Goal: Task Accomplishment & Management: Use online tool/utility

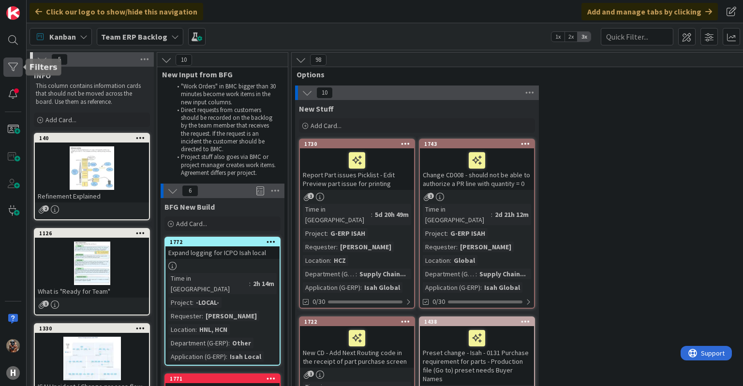
click at [11, 68] on div at bounding box center [12, 67] width 19 height 19
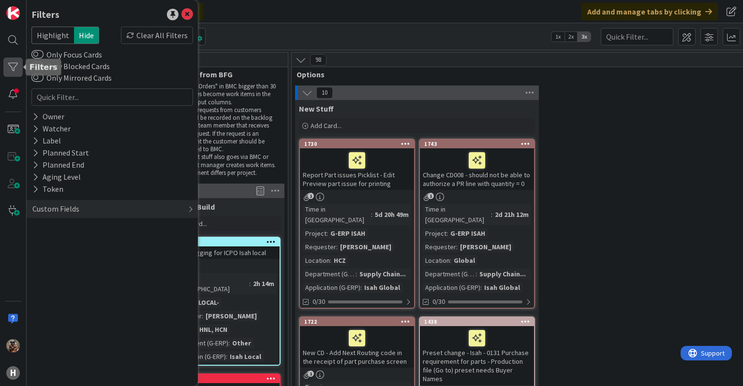
click at [17, 66] on div at bounding box center [12, 67] width 19 height 19
click at [269, 42] on div "Kanban Team ERP Backlog 1x 2x 3x" at bounding box center [385, 36] width 716 height 27
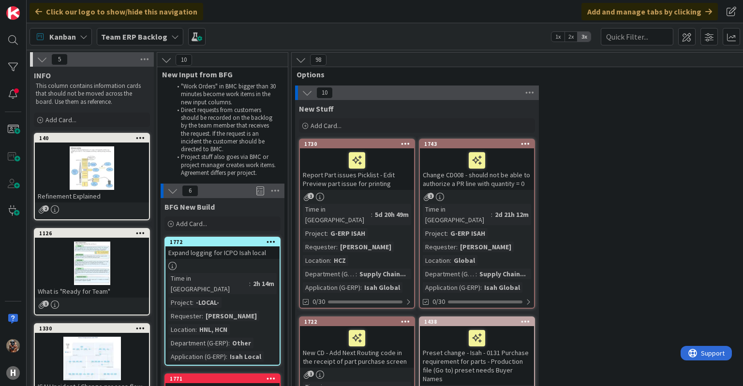
click at [150, 44] on div "Team ERP Backlog" at bounding box center [140, 36] width 87 height 17
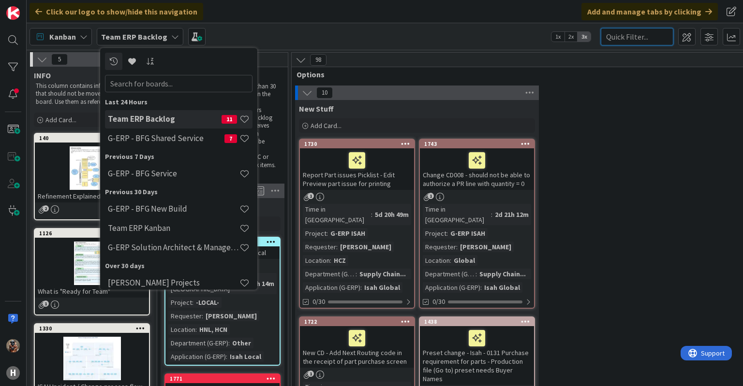
click at [611, 32] on input "text" at bounding box center [637, 36] width 73 height 17
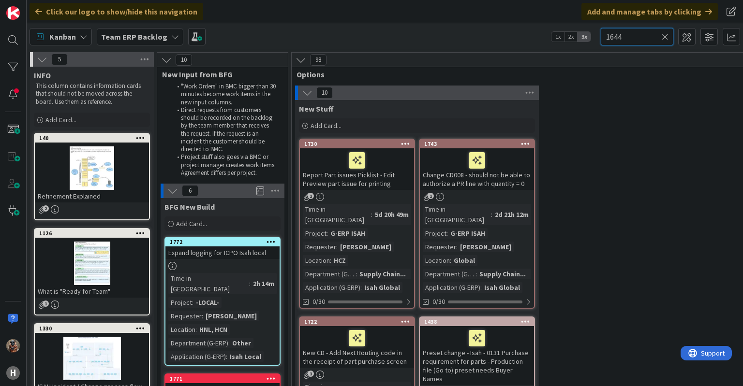
type input "1644"
click at [143, 31] on span "Team ERP Backlog" at bounding box center [134, 37] width 66 height 12
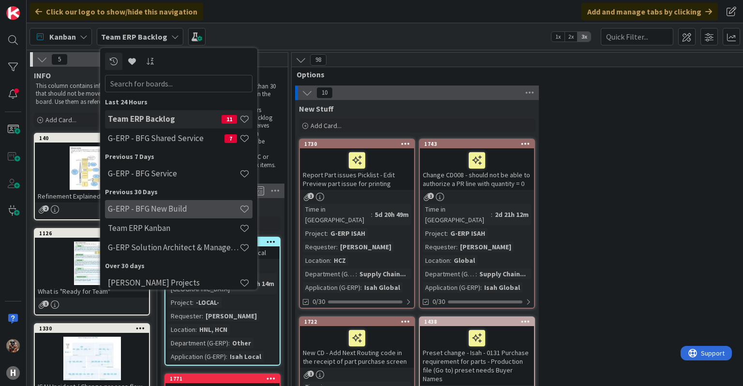
click at [158, 204] on div "G-ERP - BFG New Build" at bounding box center [179, 209] width 148 height 18
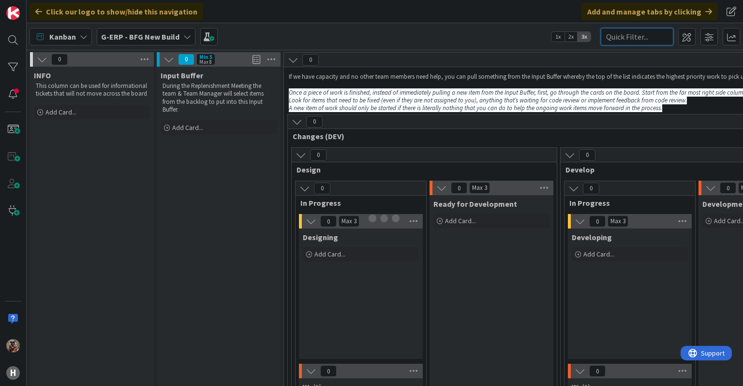
click at [639, 36] on input "text" at bounding box center [637, 36] width 73 height 17
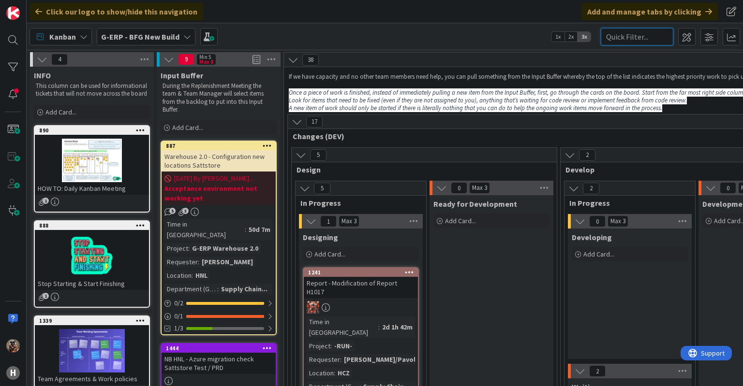
paste input "1644"
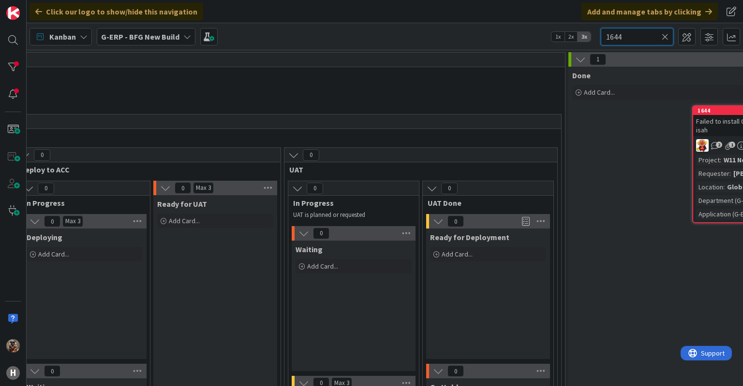
scroll to position [0, 1480]
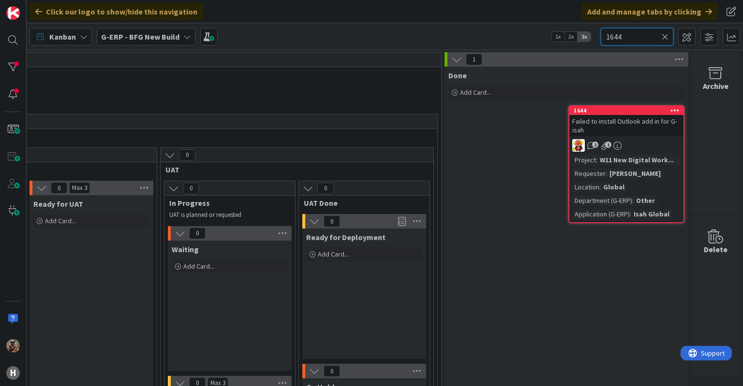
type input "1644"
click at [617, 126] on div "Failed to install Outlook add in for G-isah" at bounding box center [626, 125] width 114 height 21
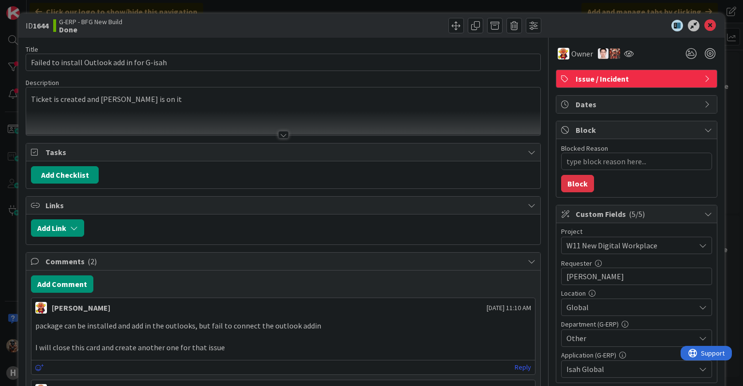
click at [195, 124] on div at bounding box center [283, 123] width 514 height 25
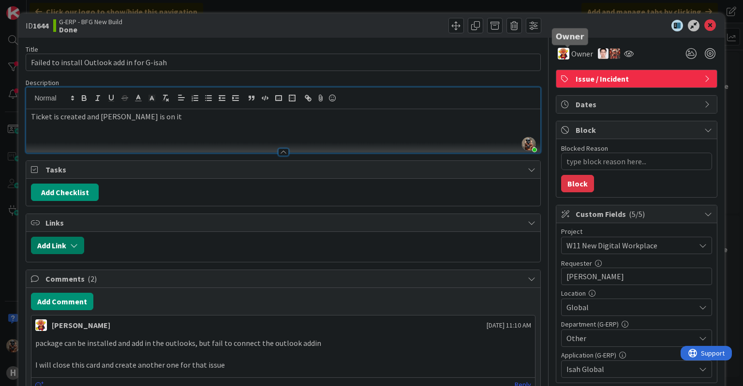
click at [62, 242] on button "Add Link" at bounding box center [57, 245] width 53 height 17
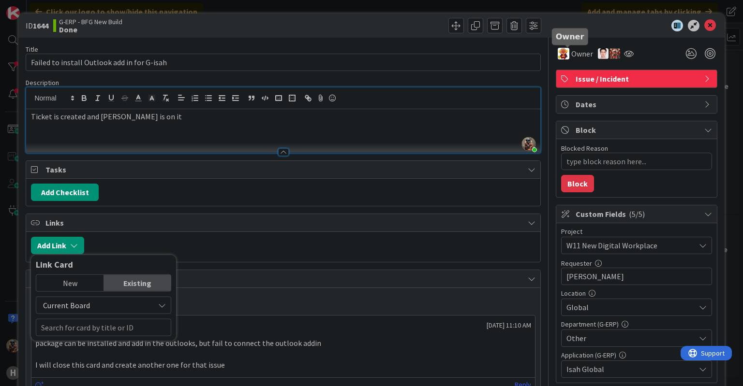
click at [74, 292] on div "New Existing Current Board" at bounding box center [103, 306] width 135 height 62
click at [75, 291] on div "New Existing Current Board" at bounding box center [103, 306] width 135 height 62
click at [76, 291] on div "New Existing Current Board" at bounding box center [103, 306] width 135 height 62
click at [81, 288] on div "New" at bounding box center [69, 283] width 67 height 16
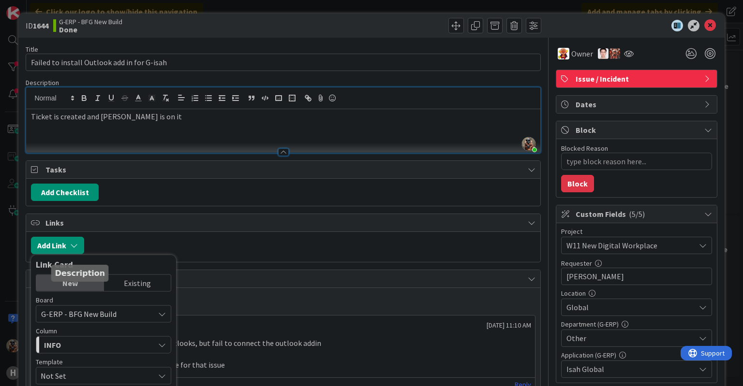
scroll to position [213, 0]
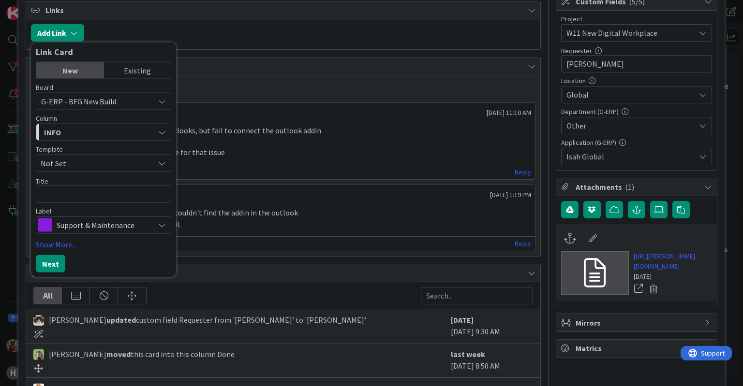
click at [120, 130] on div "INFO" at bounding box center [98, 132] width 113 height 15
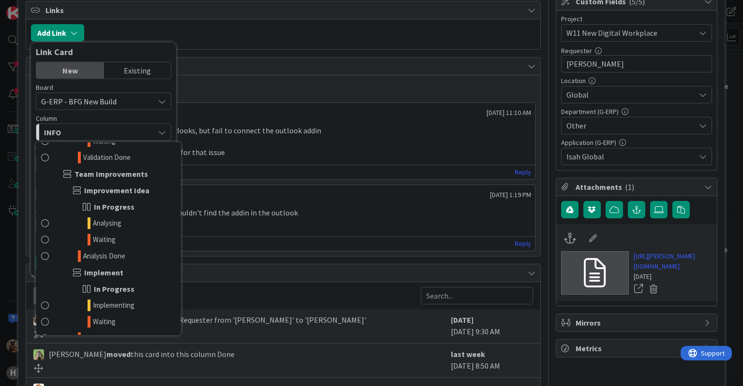
scroll to position [777, 0]
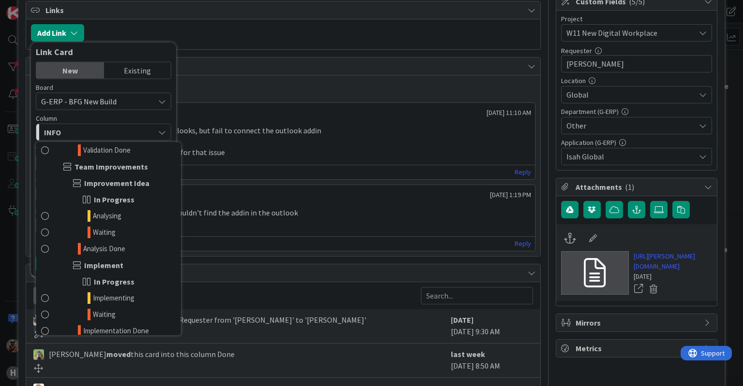
click at [129, 96] on span "G-ERP - BFG New Build" at bounding box center [95, 102] width 108 height 14
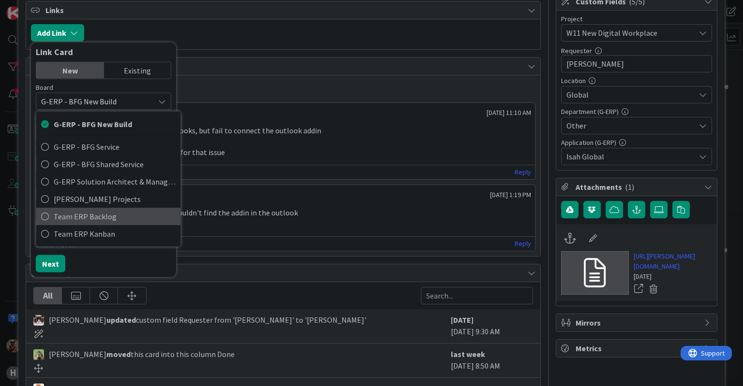
click at [118, 213] on span "Team ERP Backlog" at bounding box center [115, 216] width 122 height 15
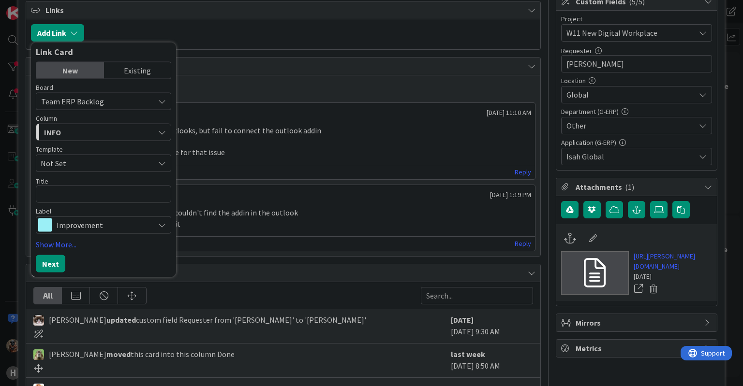
click at [130, 135] on div "INFO" at bounding box center [98, 132] width 113 height 15
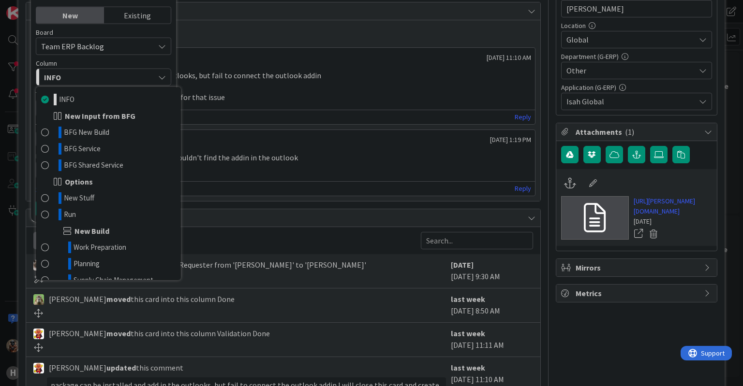
scroll to position [275, 0]
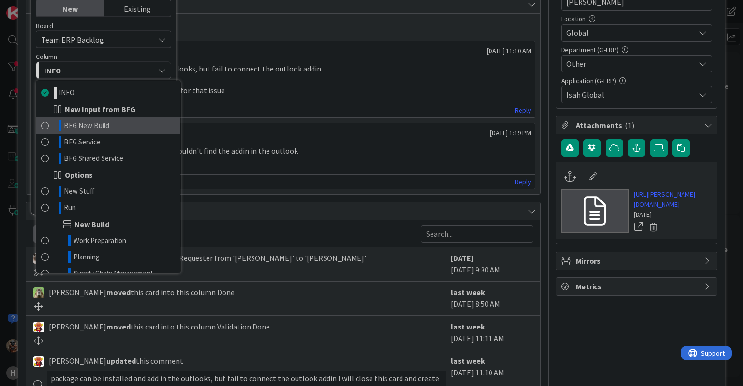
click at [85, 126] on span "BFG New Build" at bounding box center [86, 126] width 45 height 12
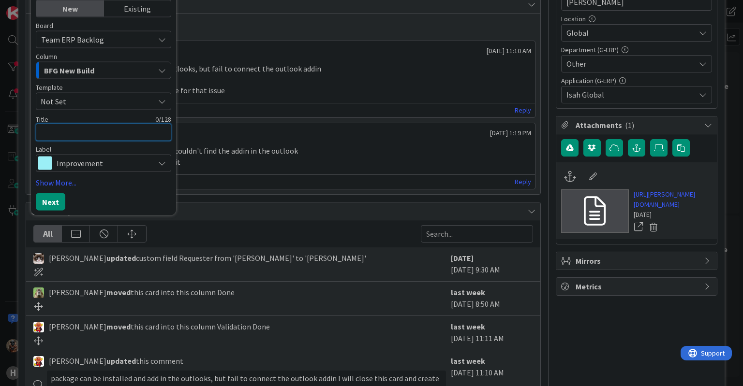
click at [85, 126] on textarea at bounding box center [103, 132] width 135 height 17
click at [72, 98] on span "Not Set" at bounding box center [94, 101] width 106 height 13
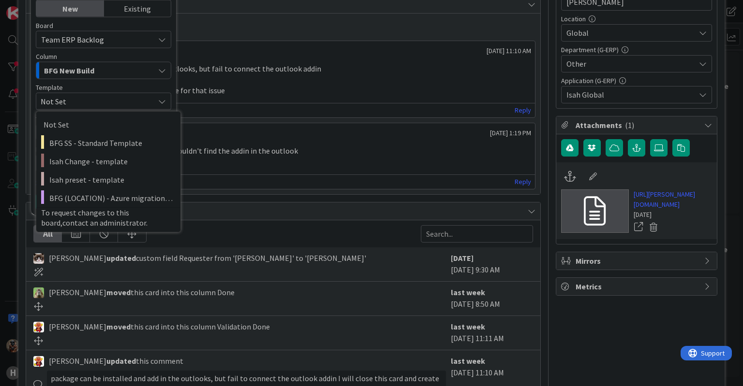
click at [72, 98] on span "Not Set" at bounding box center [94, 101] width 106 height 13
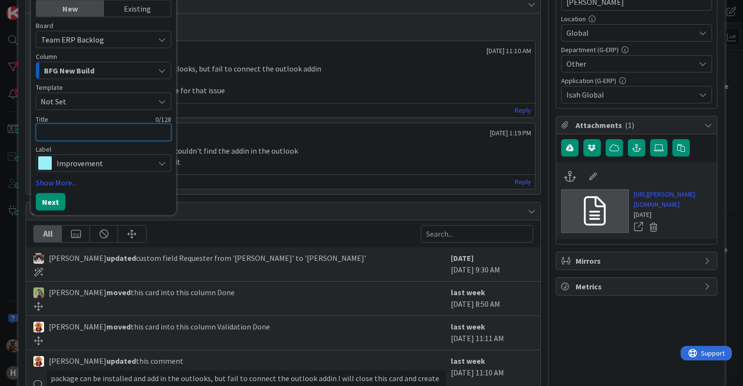
click at [64, 127] on textarea at bounding box center [103, 132] width 135 height 17
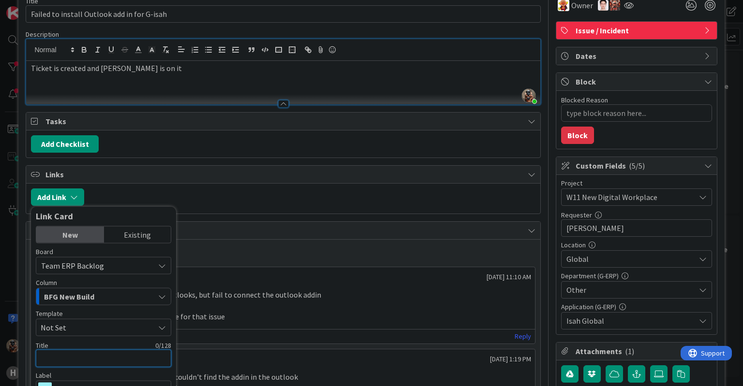
scroll to position [48, 0]
type textarea "x"
type textarea "F"
type textarea "x"
type textarea "Fa"
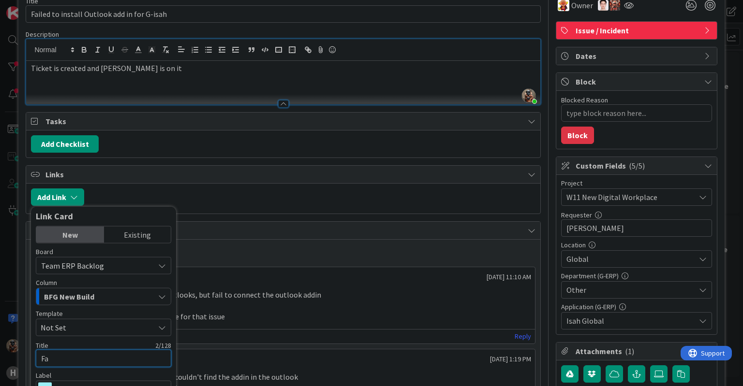
type textarea "x"
type textarea "Fai"
type textarea "x"
type textarea "Fail"
type textarea "x"
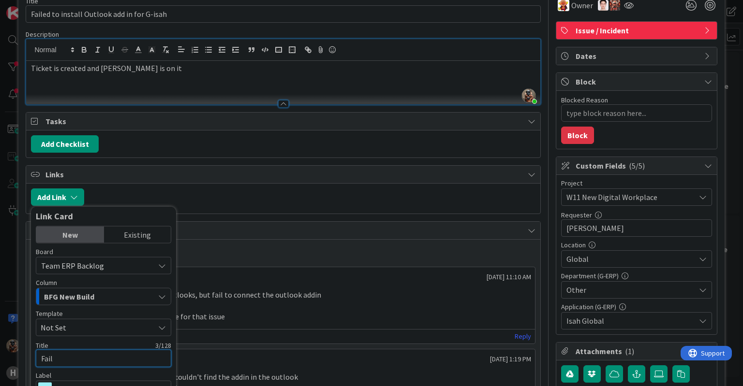
type textarea "[PERSON_NAME]"
type textarea "x"
type textarea "Failed"
type textarea "x"
type textarea "Failed"
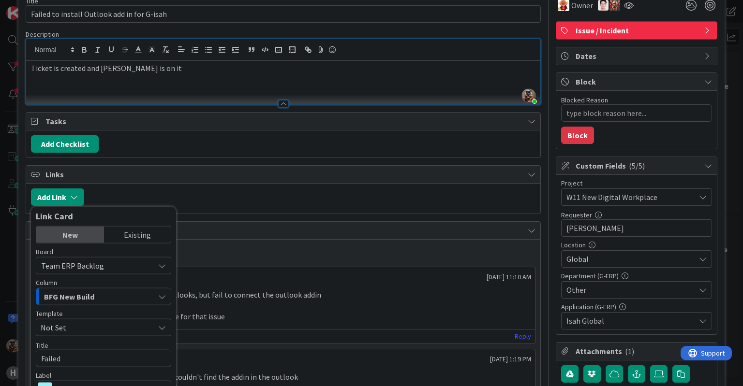
click at [430, 121] on span "Tasks" at bounding box center [283, 122] width 477 height 12
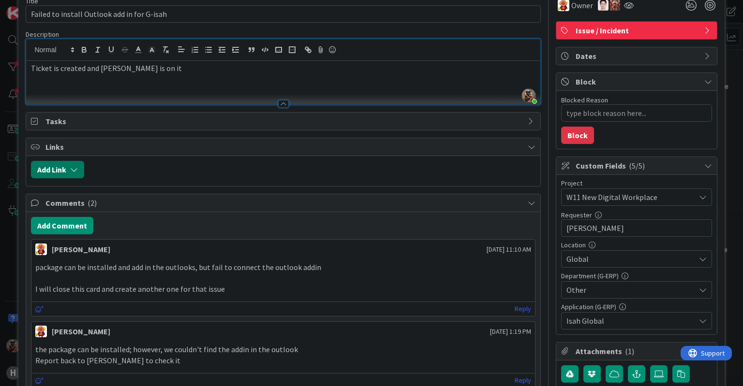
click at [50, 166] on button "Add Link" at bounding box center [57, 169] width 53 height 17
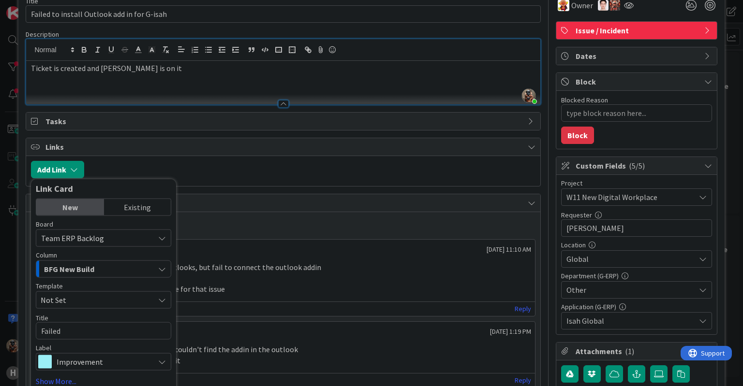
click at [88, 339] on div "Board Team ERP Backlog G-ERP - BFG New Build G-ERP - BFG Service G-ERP - BFG Sh…" at bounding box center [103, 296] width 135 height 150
click at [88, 332] on textarea "Failed" at bounding box center [103, 331] width 135 height 17
type textarea "x"
type textarea "Failed o"
type textarea "x"
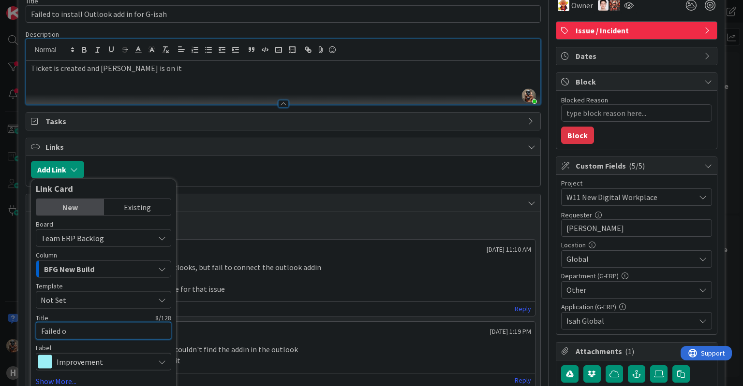
type textarea "Failed ou"
type textarea "x"
type textarea "Failed out"
type textarea "x"
type textarea "Failed outl"
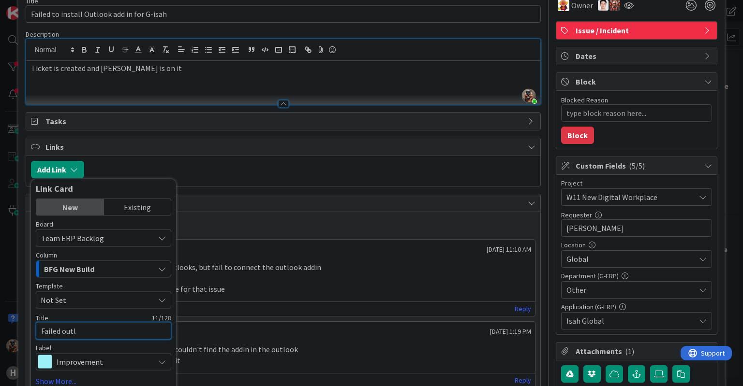
type textarea "x"
type textarea "Failed outlo"
type textarea "x"
type textarea "Failed outloo"
type textarea "x"
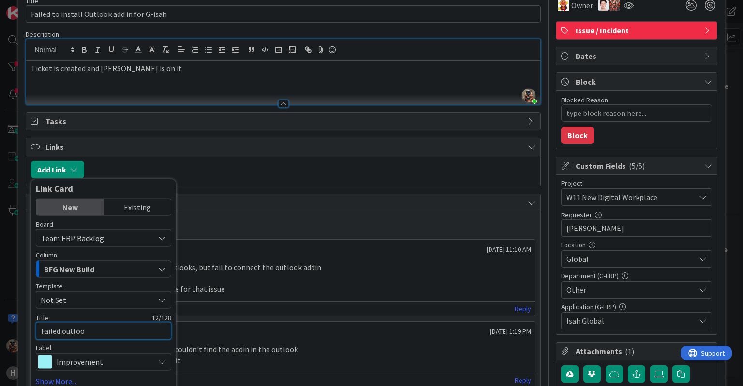
type textarea "Failed outlook"
type textarea "x"
type textarea "Failed outlook"
type textarea "x"
type textarea "Failed outlook a"
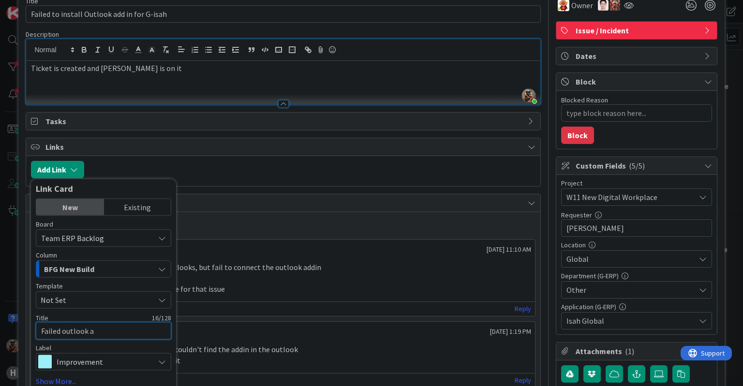
type textarea "x"
type textarea "Failed outlook ad"
type textarea "x"
type textarea "Failed outlook add"
type textarea "x"
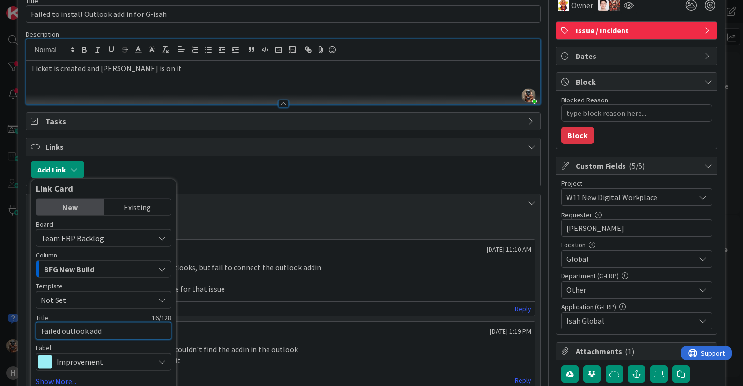
type textarea "Failed outlook addo"
type textarea "x"
type textarea "Failed outlook addon"
type textarea "x"
type textarea "Failed outlook addon"
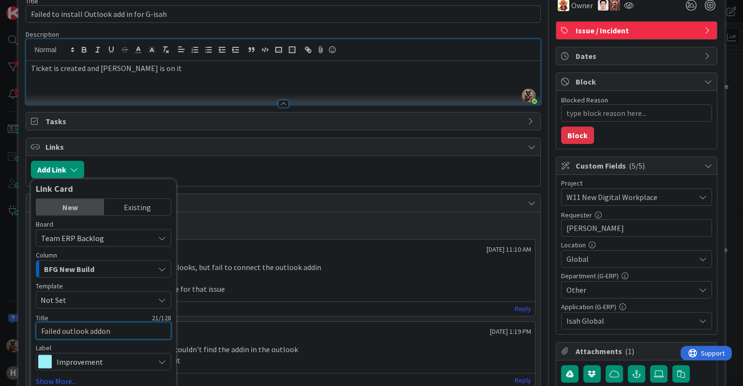
type textarea "x"
type textarea "Failed outlook addon o"
type textarea "x"
type textarea "Failed outlook addon on"
type textarea "x"
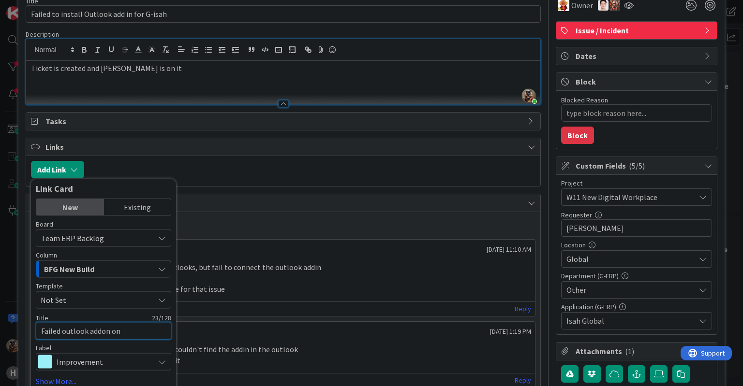
type textarea "Failed outlook addon on"
type textarea "x"
type textarea "Failed outlook addon on A"
type textarea "x"
type textarea "Failed outlook addon on AP"
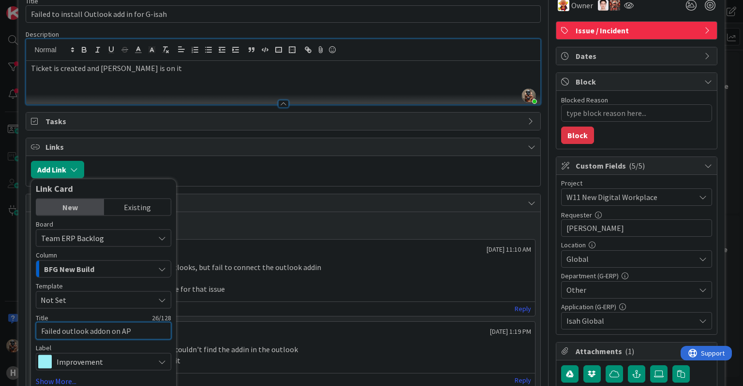
type textarea "x"
type textarea "Failed outlook addon on AP1"
type textarea "x"
type textarea "Failed outlook addon on AP16"
type textarea "x"
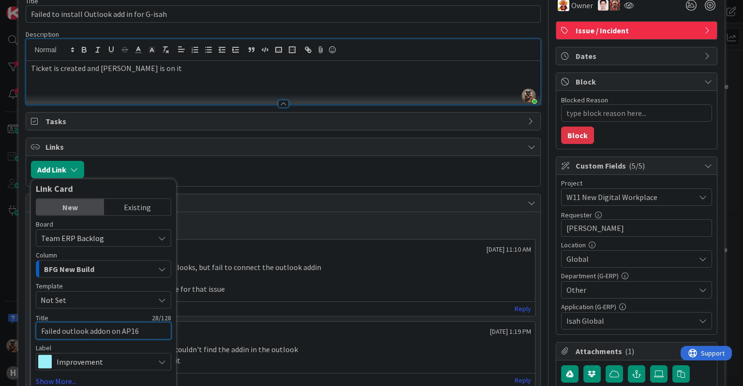
type textarea "Failed outlook addon on TAP16"
type textarea "x"
type textarea "Failed outlook addon on T-AP16"
click at [101, 363] on span "Improvement" at bounding box center [103, 363] width 93 height 14
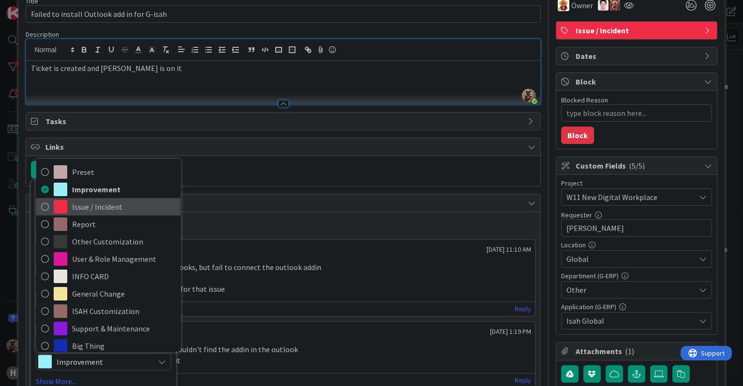
click at [116, 205] on span "Issue / Incident" at bounding box center [124, 207] width 104 height 15
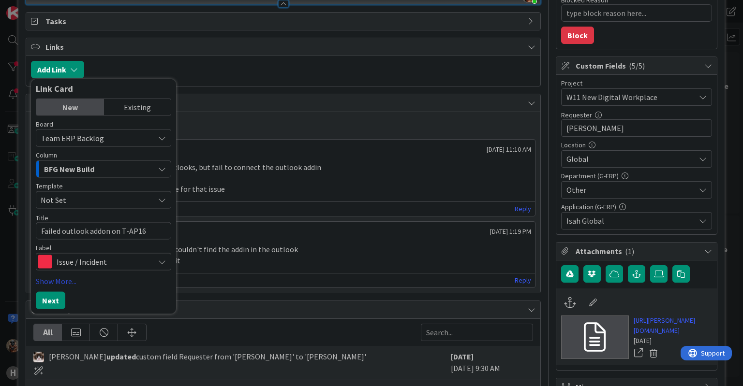
scroll to position [147, 0]
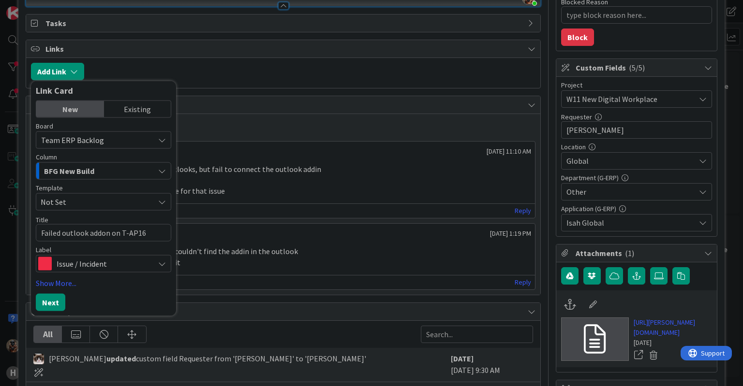
click at [65, 288] on div "Board Team ERP Backlog G-ERP - BFG New Build G-ERP - BFG Service G-ERP - BFG Sh…" at bounding box center [103, 217] width 135 height 189
click at [69, 284] on link "Show More..." at bounding box center [103, 284] width 135 height 12
type textarea "x"
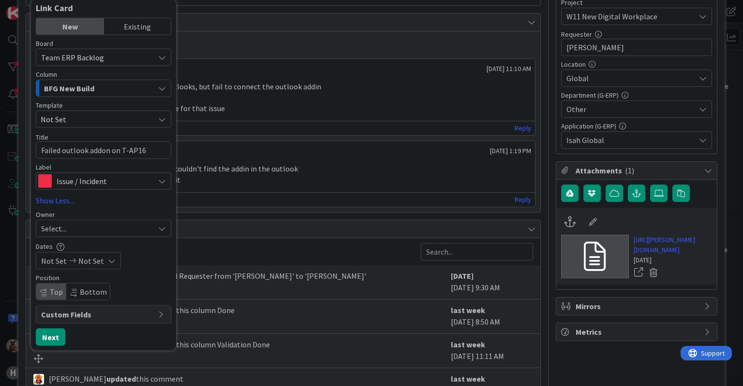
scroll to position [228, 0]
click at [54, 339] on button "Next" at bounding box center [51, 338] width 30 height 17
type textarea "x"
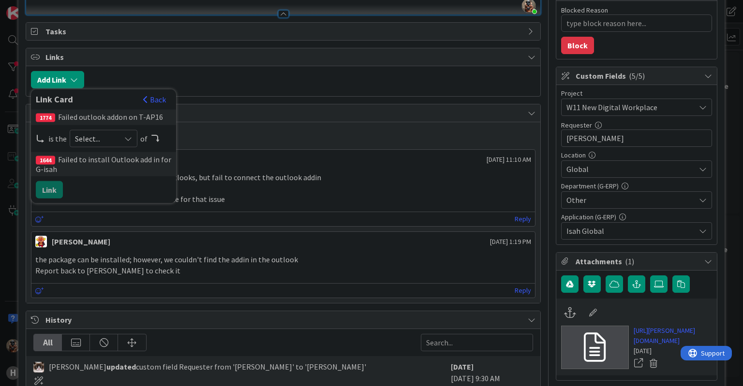
scroll to position [110, 0]
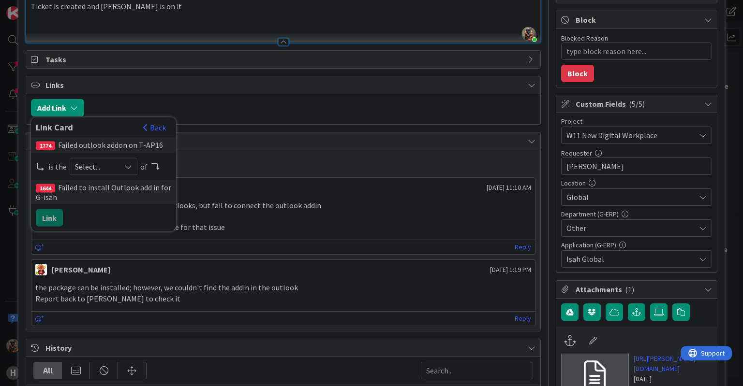
click at [191, 183] on div "[PERSON_NAME] [DATE] 11:10 AM" at bounding box center [282, 185] width 503 height 15
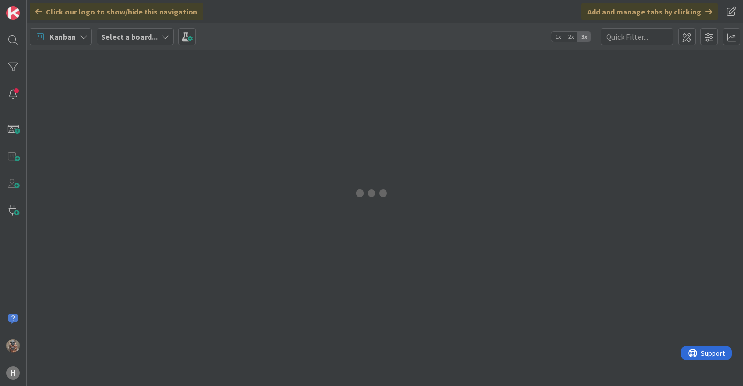
type input "1644"
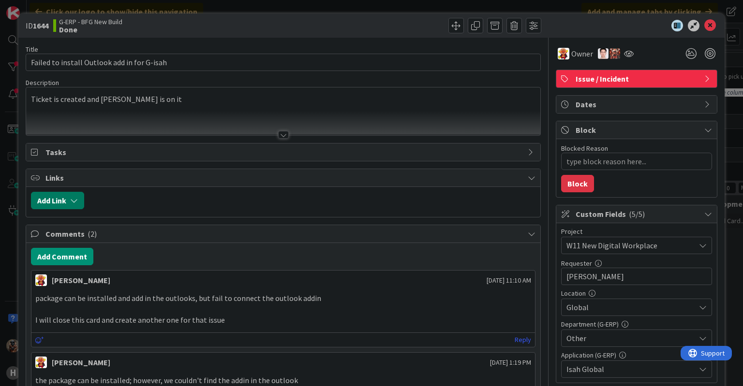
click at [71, 205] on button "Add Link" at bounding box center [57, 200] width 53 height 17
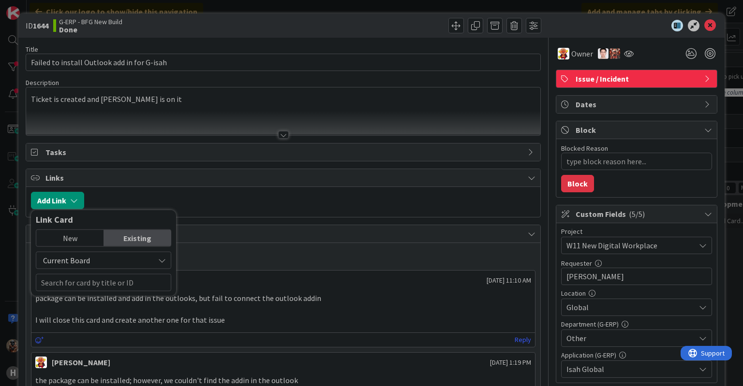
click at [79, 240] on div "New" at bounding box center [69, 238] width 67 height 16
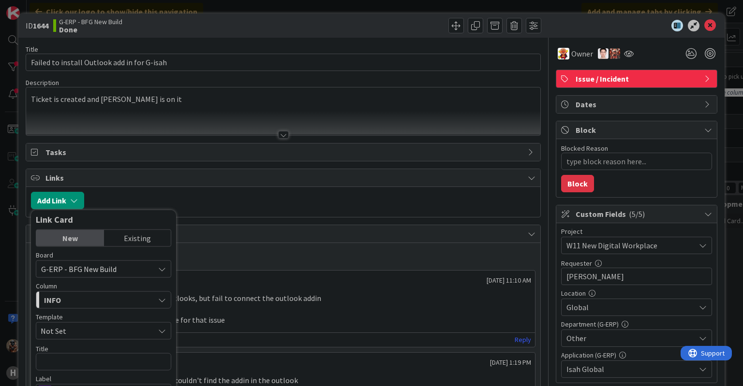
click at [125, 236] on div "Existing" at bounding box center [137, 238] width 67 height 16
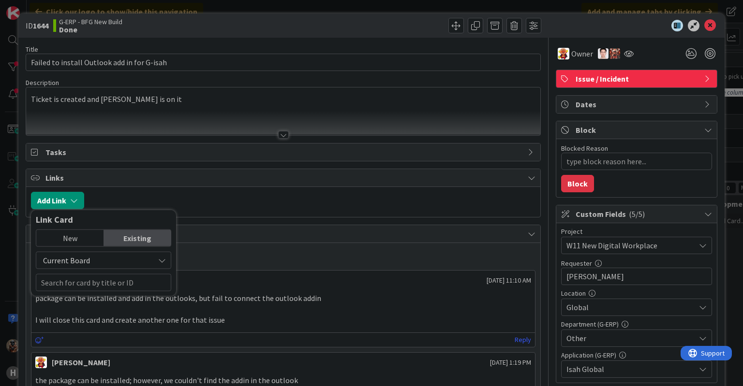
click at [99, 263] on span "Current Board" at bounding box center [95, 261] width 108 height 14
click at [72, 299] on span "All Boards" at bounding box center [108, 301] width 134 height 15
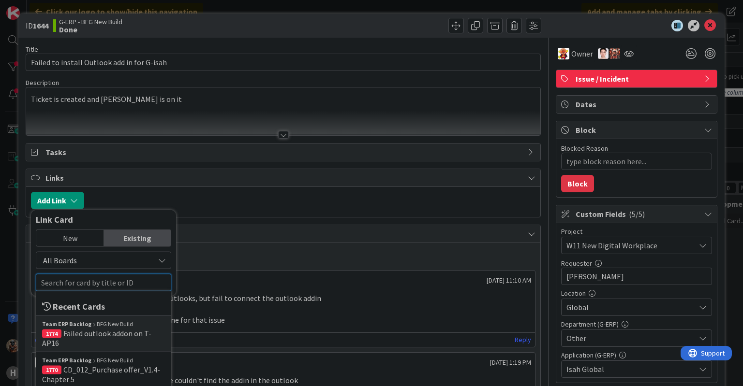
click at [95, 274] on input "text" at bounding box center [103, 282] width 135 height 17
click at [95, 337] on span "Failed outlook addon on T-AP16" at bounding box center [96, 338] width 109 height 19
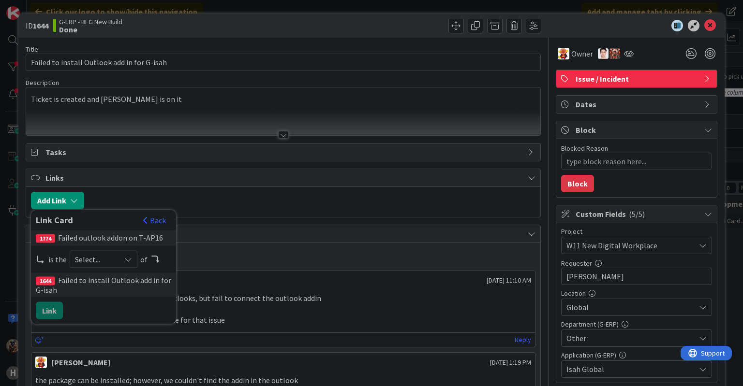
click at [99, 254] on span "Select..." at bounding box center [95, 260] width 41 height 14
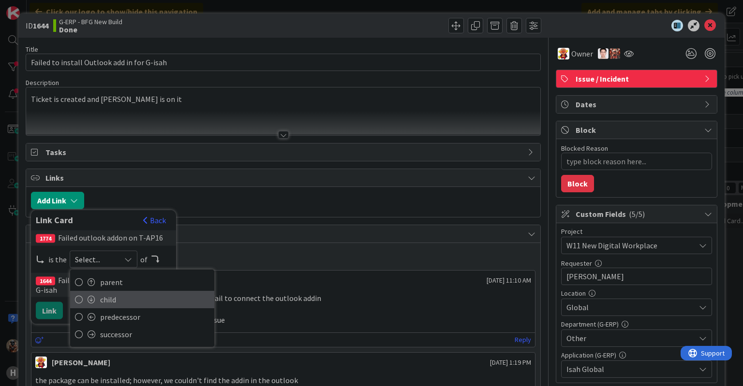
click at [111, 293] on span "child" at bounding box center [154, 300] width 109 height 15
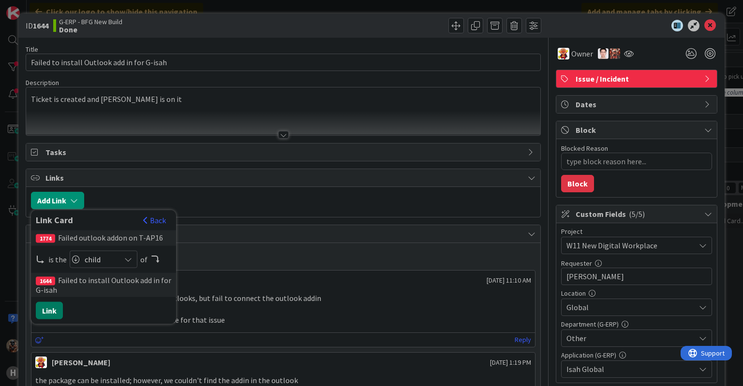
click at [49, 314] on button "Link" at bounding box center [49, 310] width 27 height 17
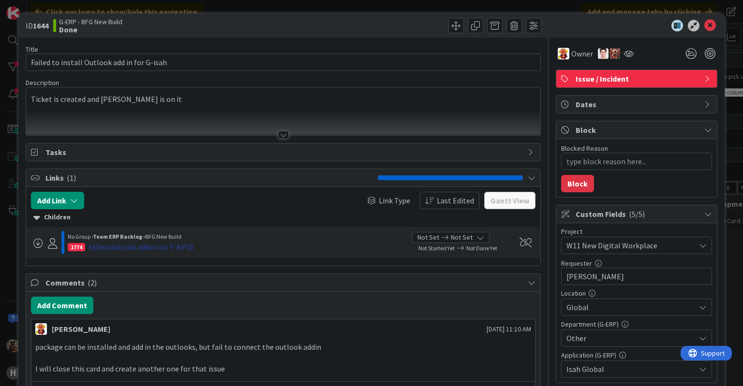
click at [116, 248] on div "Failed outlook addon on T-AP16" at bounding box center [141, 247] width 105 height 12
type textarea "x"
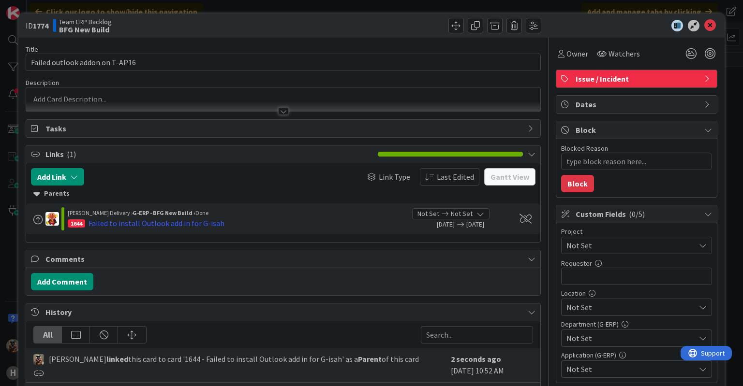
click at [214, 119] on div "Tasks" at bounding box center [283, 128] width 515 height 18
click at [226, 102] on div at bounding box center [283, 107] width 514 height 10
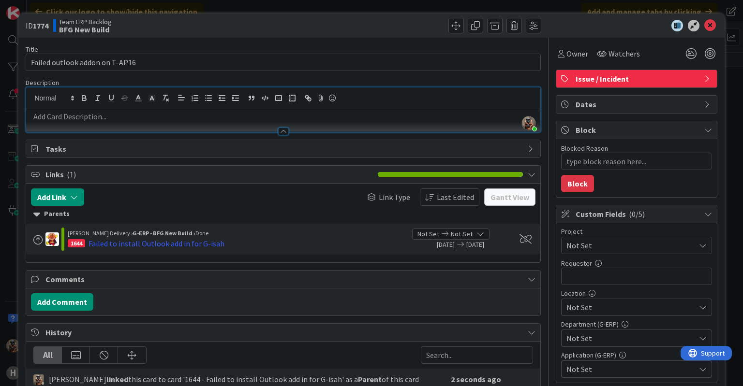
click at [200, 123] on div at bounding box center [283, 127] width 514 height 10
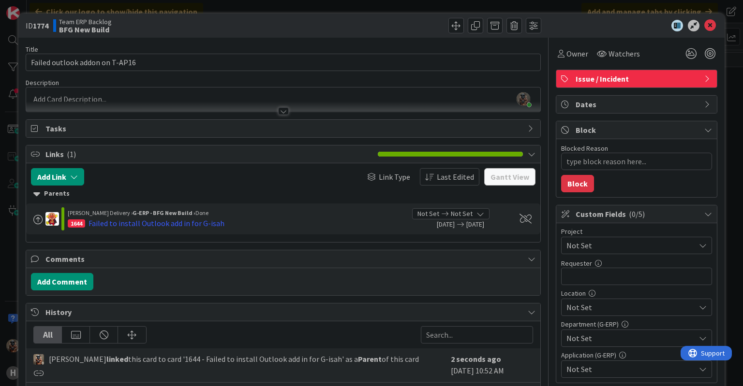
click at [190, 112] on div "Title 30 / 128 Failed outlook addon on T-AP16 Description Vojtech Kaloc just jo…" at bounding box center [283, 266] width 515 height 456
click at [190, 106] on div at bounding box center [283, 107] width 514 height 10
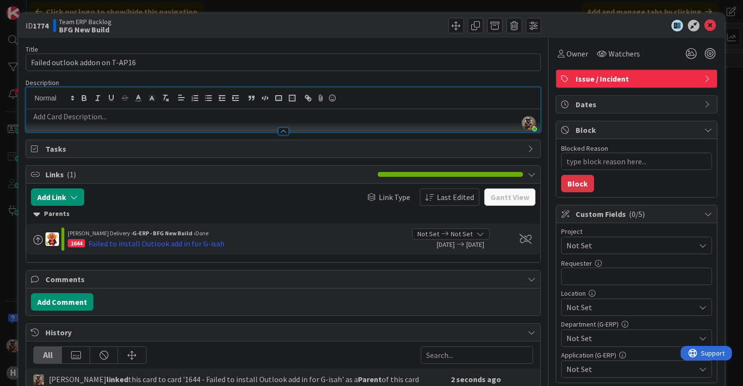
click at [387, 119] on p at bounding box center [283, 116] width 504 height 11
paste div
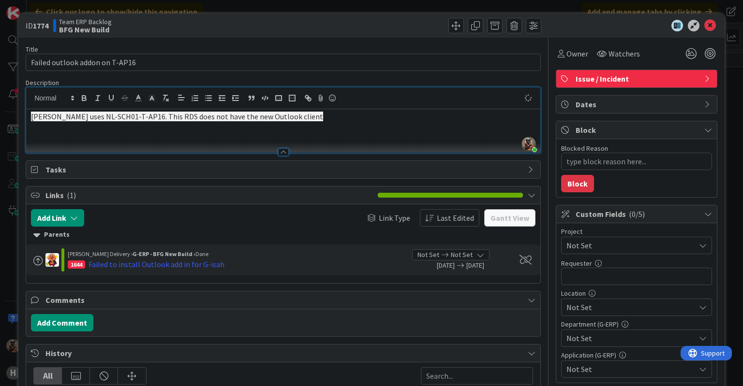
type textarea "x"
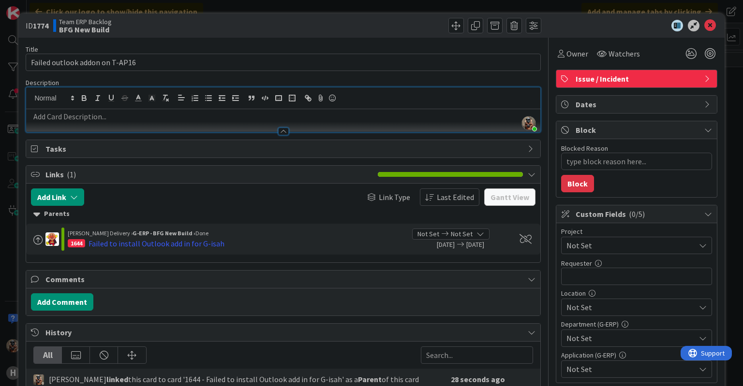
click at [313, 116] on p at bounding box center [283, 116] width 504 height 11
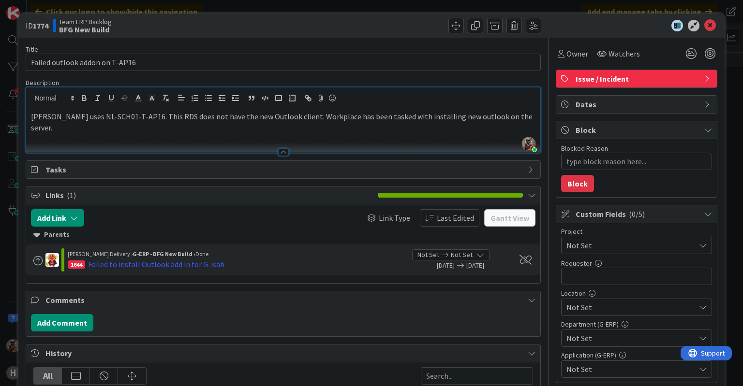
click at [334, 133] on div "Hanno uses NL-SCH01-T-AP16. This RDS does not have the new Outlook client. Work…" at bounding box center [283, 131] width 514 height 44
click at [515, 118] on p "Hanno uses NL-SCH01-T-AP16. This RDS does not have the new Outlook client. Work…" at bounding box center [283, 122] width 504 height 22
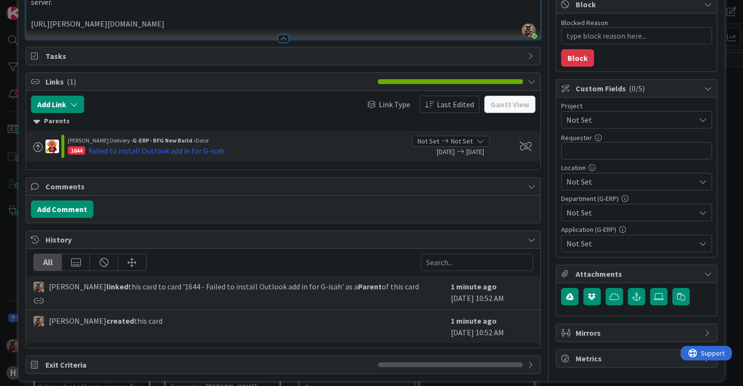
scroll to position [124, 0]
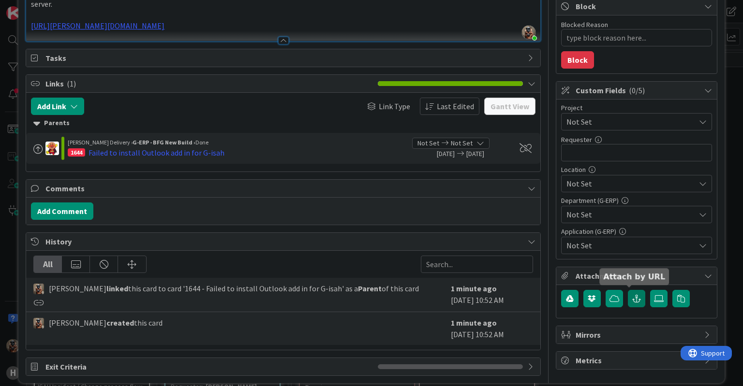
click at [628, 296] on button "button" at bounding box center [636, 298] width 17 height 17
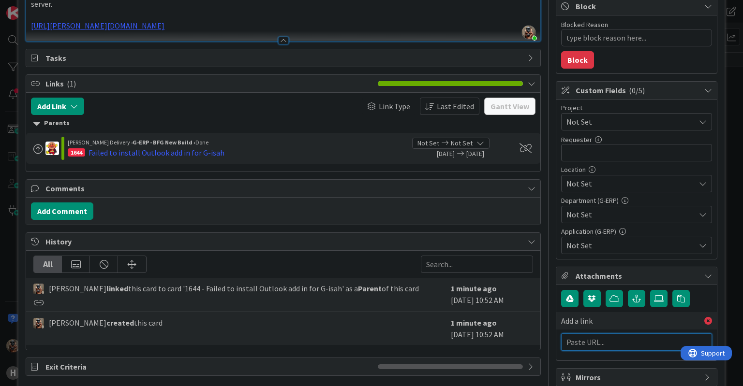
type textarea "x"
click at [588, 341] on input "text" at bounding box center [636, 342] width 151 height 17
paste input "https://huisman-smartit.onbmc.com/smartit/app/#/incident/AGGF4KX6HRENQATB2ADNTB…"
type input "https://huisman-smartit.onbmc.com/smartit/app/#/incident/AGGF4KX6HRENQATB2ADNTB…"
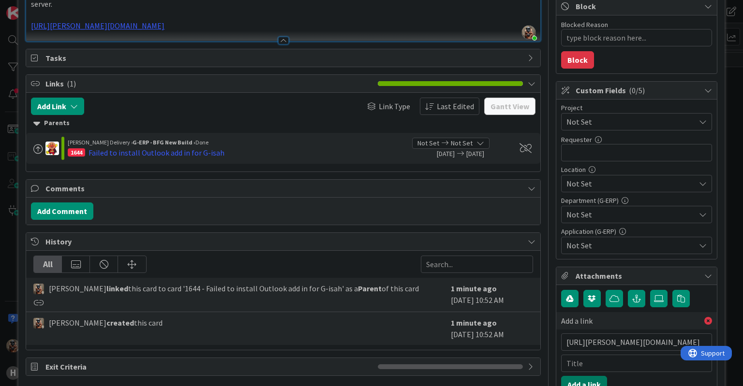
click at [584, 383] on button "Add a link" at bounding box center [584, 384] width 46 height 17
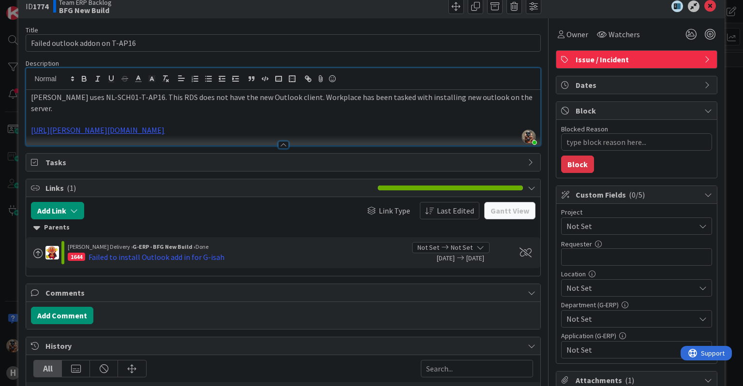
scroll to position [19, 0]
click at [372, 125] on p "https://huisman-smartit.onbmc.com/smartit/app/#/incident/AGGF4KX6HRENQATB2ADNTB…" at bounding box center [283, 130] width 504 height 11
click at [376, 64] on div "Description" at bounding box center [283, 63] width 515 height 9
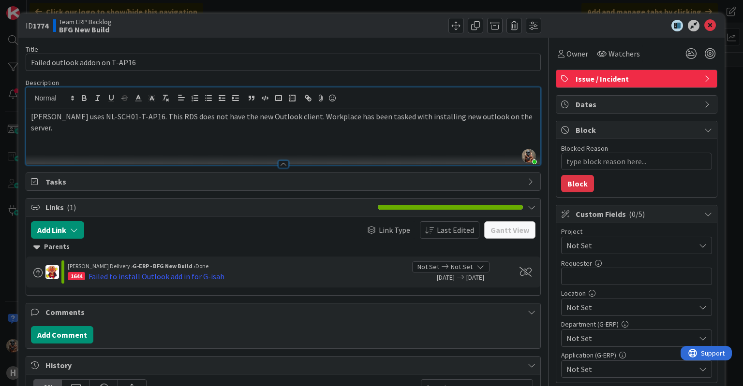
click at [116, 180] on div "Title 30 / 128 Failed outlook addon on T-AP16 Description Vojtech Kaloc just jo…" at bounding box center [283, 304] width 515 height 533
click at [43, 24] on b "1774" at bounding box center [40, 26] width 15 height 10
copy b "1774"
click at [393, 360] on span "History" at bounding box center [283, 366] width 477 height 12
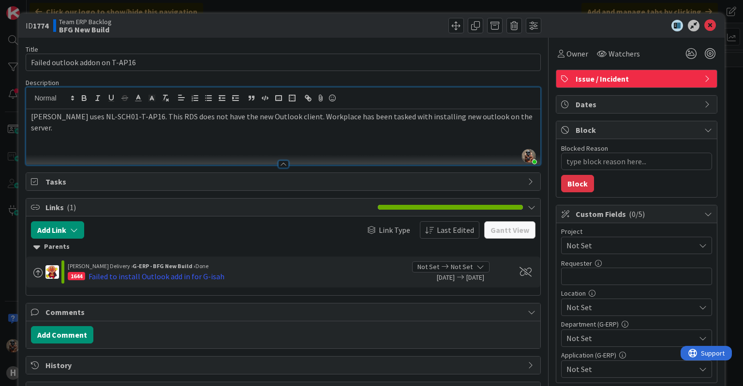
drag, startPoint x: 393, startPoint y: 347, endPoint x: 270, endPoint y: 222, distance: 175.8
click at [270, 222] on div "Link Type Last Edited" at bounding box center [353, 230] width 251 height 17
click at [617, 239] on span "Not Set" at bounding box center [628, 246] width 124 height 14
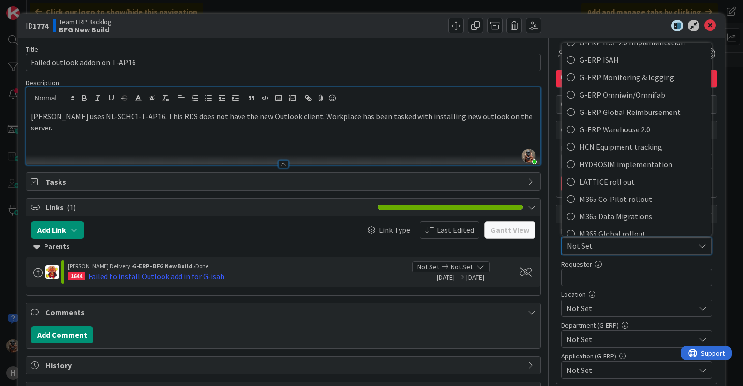
scroll to position [379, 0]
click at [620, 61] on span "G-ERP ISAH" at bounding box center [643, 60] width 127 height 15
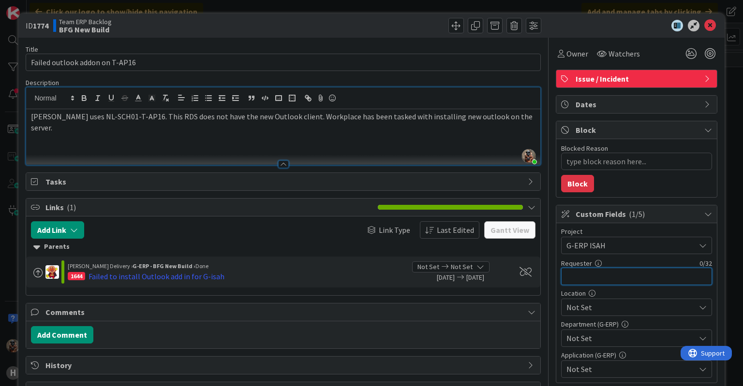
click at [607, 270] on input "text" at bounding box center [636, 276] width 151 height 17
click at [462, 176] on span "Tasks" at bounding box center [283, 182] width 477 height 12
type textarea "x"
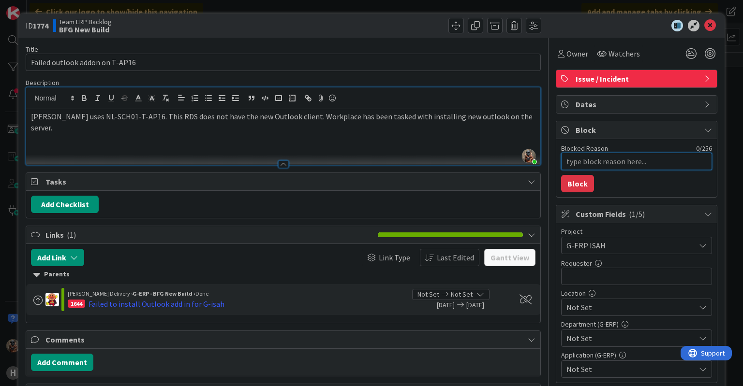
click at [635, 164] on textarea "Blocked Reason" at bounding box center [636, 161] width 151 height 17
click at [613, 270] on input "text" at bounding box center [636, 276] width 151 height 17
type input "Hanno Wilde"
type textarea "x"
type input "Hanno Wilde"
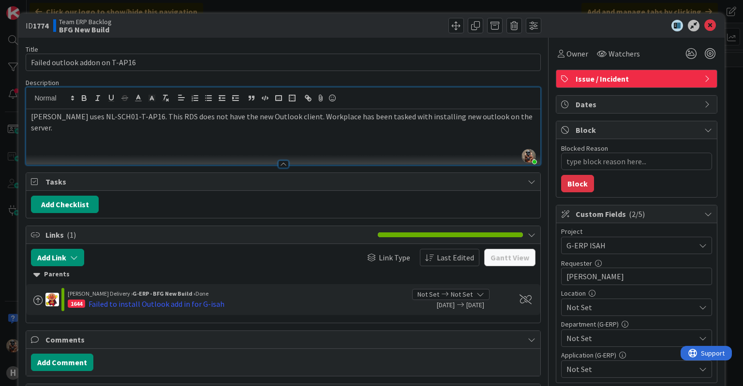
click at [576, 318] on div "Project G-ERP ISAH Not Set -LOCAL- -RUN- ACD AFAS ANSYS LS Dyna ANSYS upgrade A…" at bounding box center [636, 303] width 151 height 150
click at [574, 307] on span "Not Set" at bounding box center [630, 308] width 129 height 12
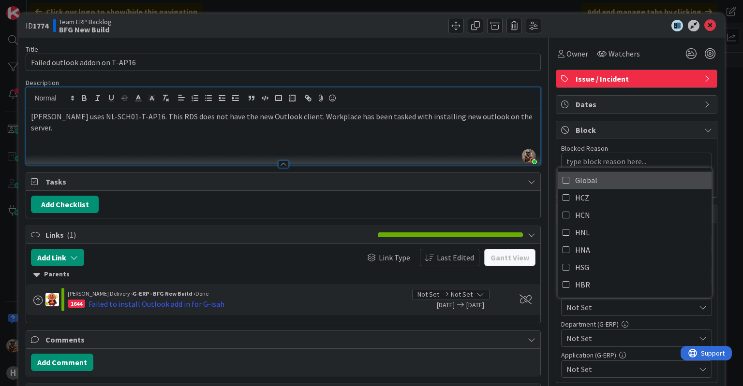
click at [593, 182] on link "Global" at bounding box center [635, 180] width 154 height 17
click at [632, 338] on span "Not Set" at bounding box center [630, 339] width 129 height 12
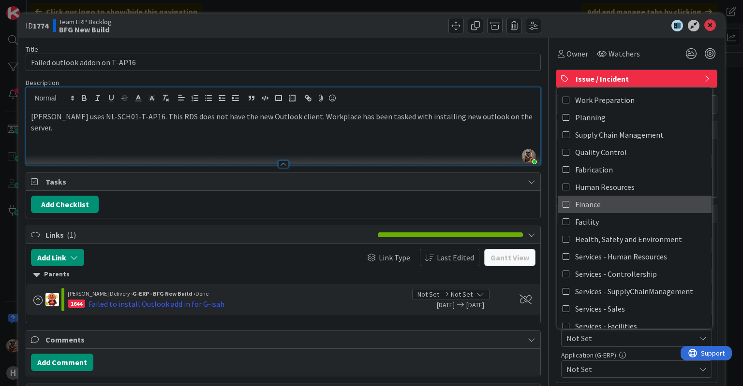
click at [617, 199] on link "Finance" at bounding box center [635, 204] width 154 height 17
click at [640, 374] on div "Not Set" at bounding box center [636, 369] width 151 height 17
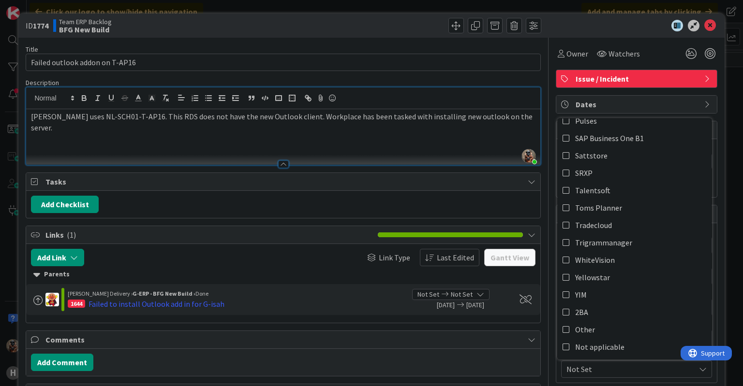
scroll to position [375, 0]
click at [594, 327] on link "Other" at bounding box center [635, 330] width 154 height 17
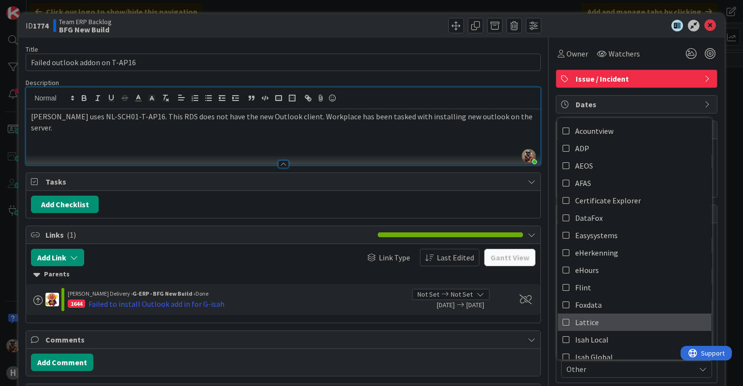
click at [596, 326] on link "Lattice" at bounding box center [635, 322] width 154 height 17
click at [593, 323] on link "Lattice" at bounding box center [635, 322] width 154 height 17
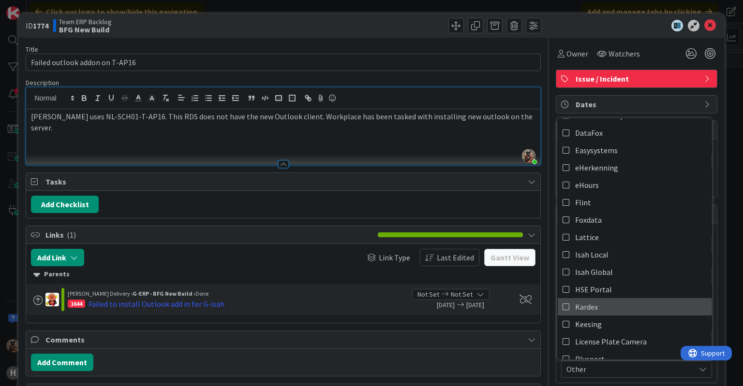
scroll to position [87, 0]
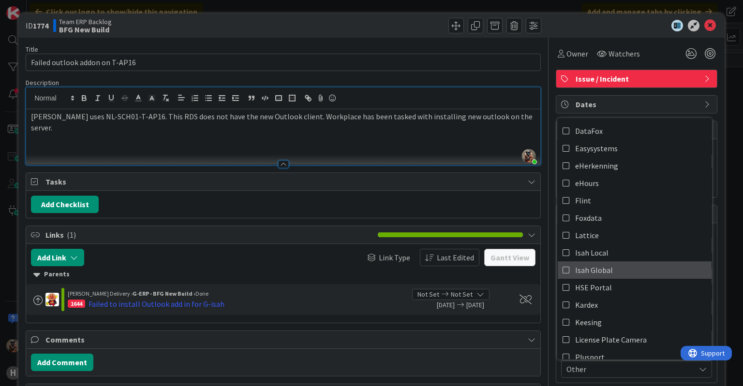
click at [595, 267] on span "Isah Global" at bounding box center [594, 270] width 38 height 15
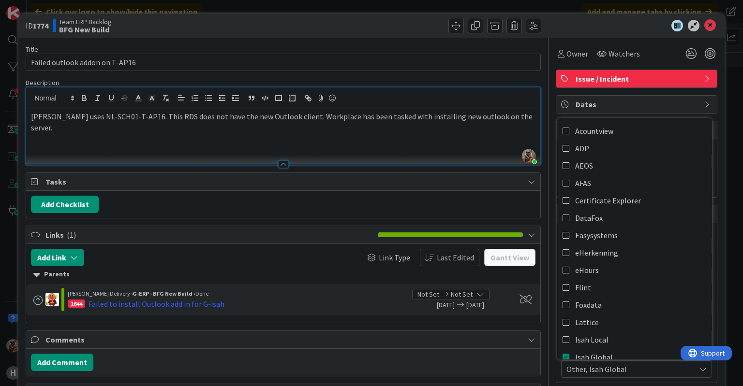
type textarea "x"
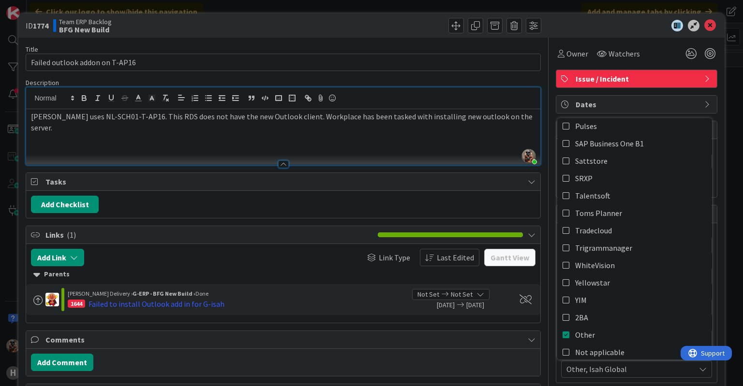
scroll to position [376, 0]
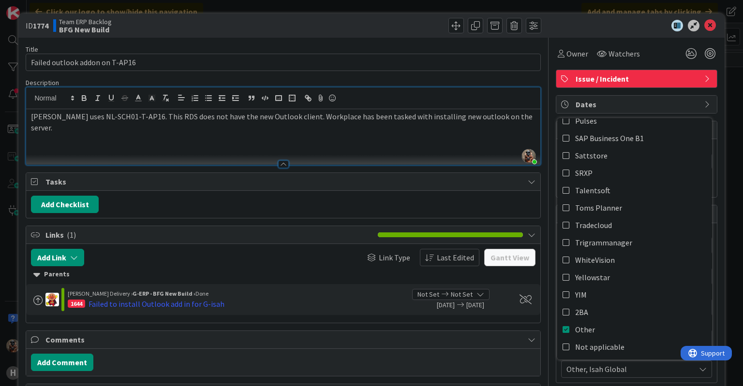
click at [441, 313] on div "Title 30 / 128 Failed outlook addon on T-AP16 Description Vojtech Kaloc joined …" at bounding box center [283, 304] width 515 height 533
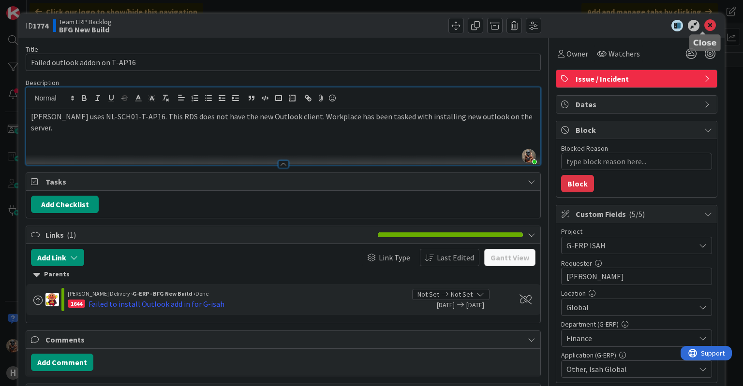
click at [704, 28] on icon at bounding box center [710, 26] width 12 height 12
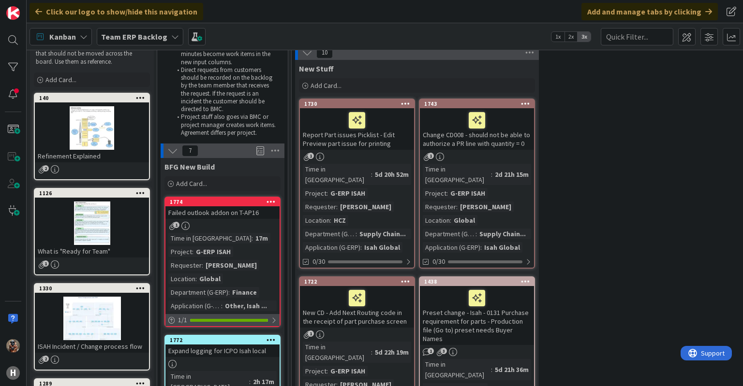
scroll to position [40, 0]
